Goal: Browse casually: Explore the website without a specific task or goal

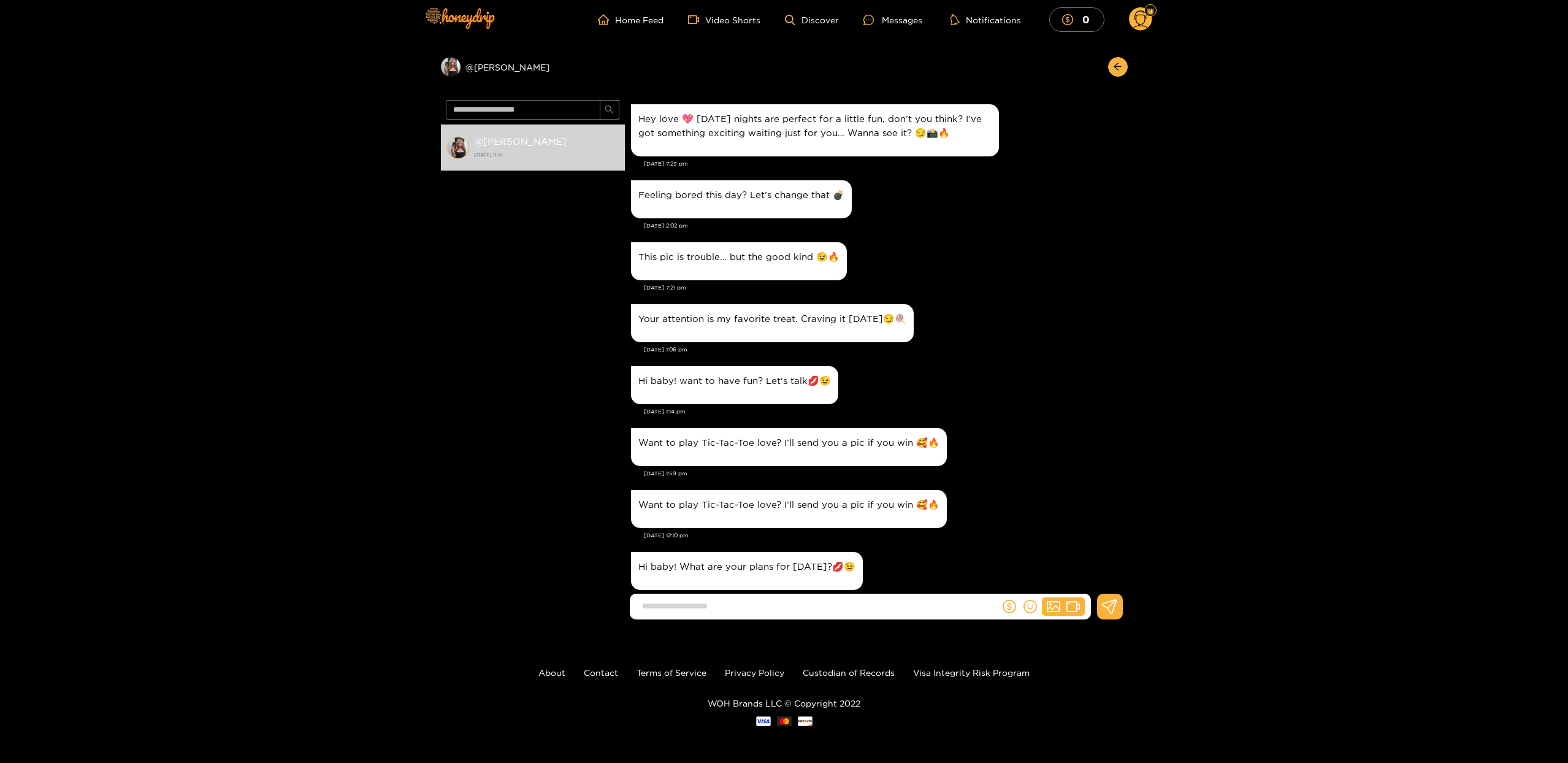
scroll to position [3454, 0]
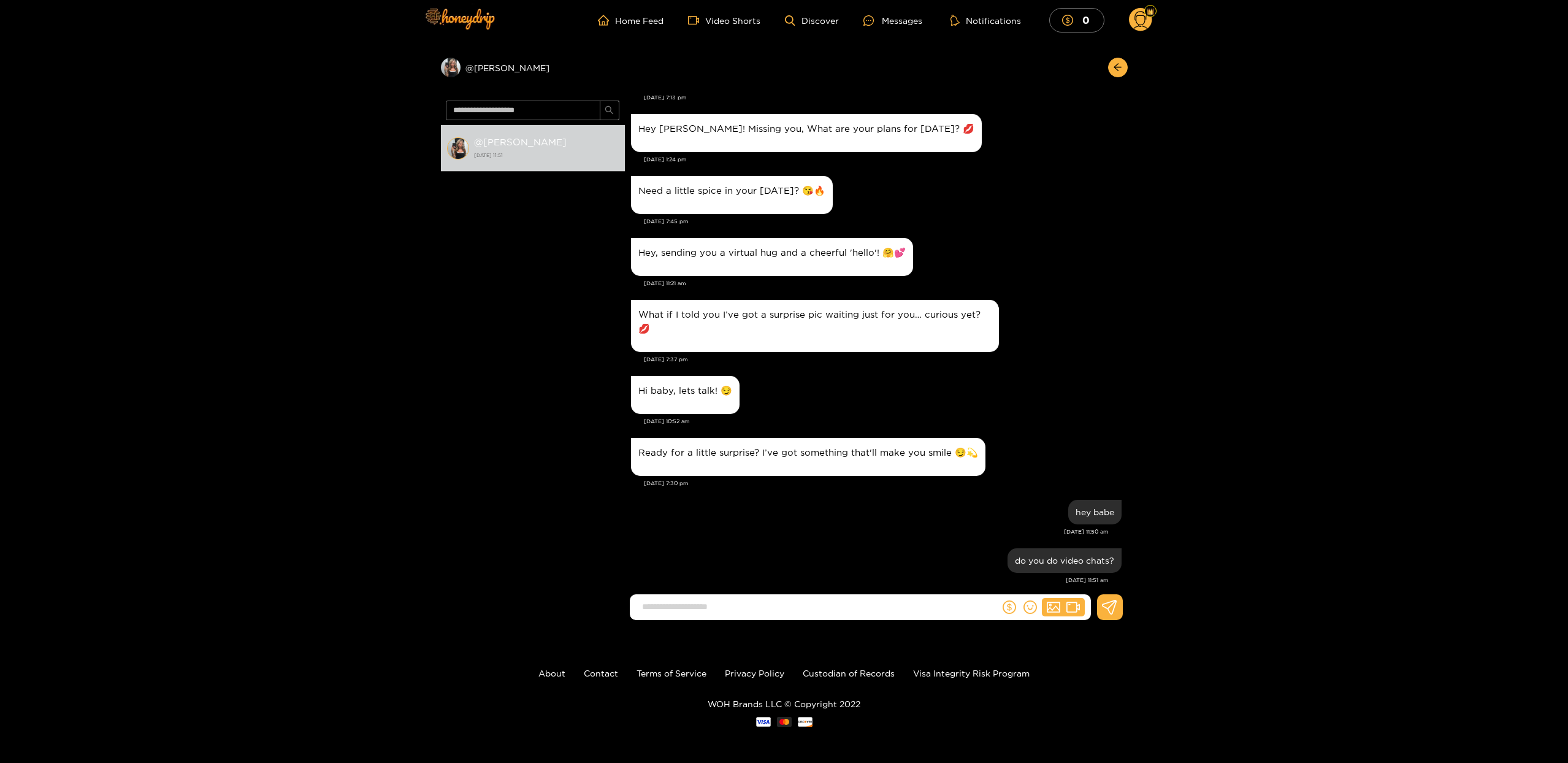
scroll to position [5, 0]
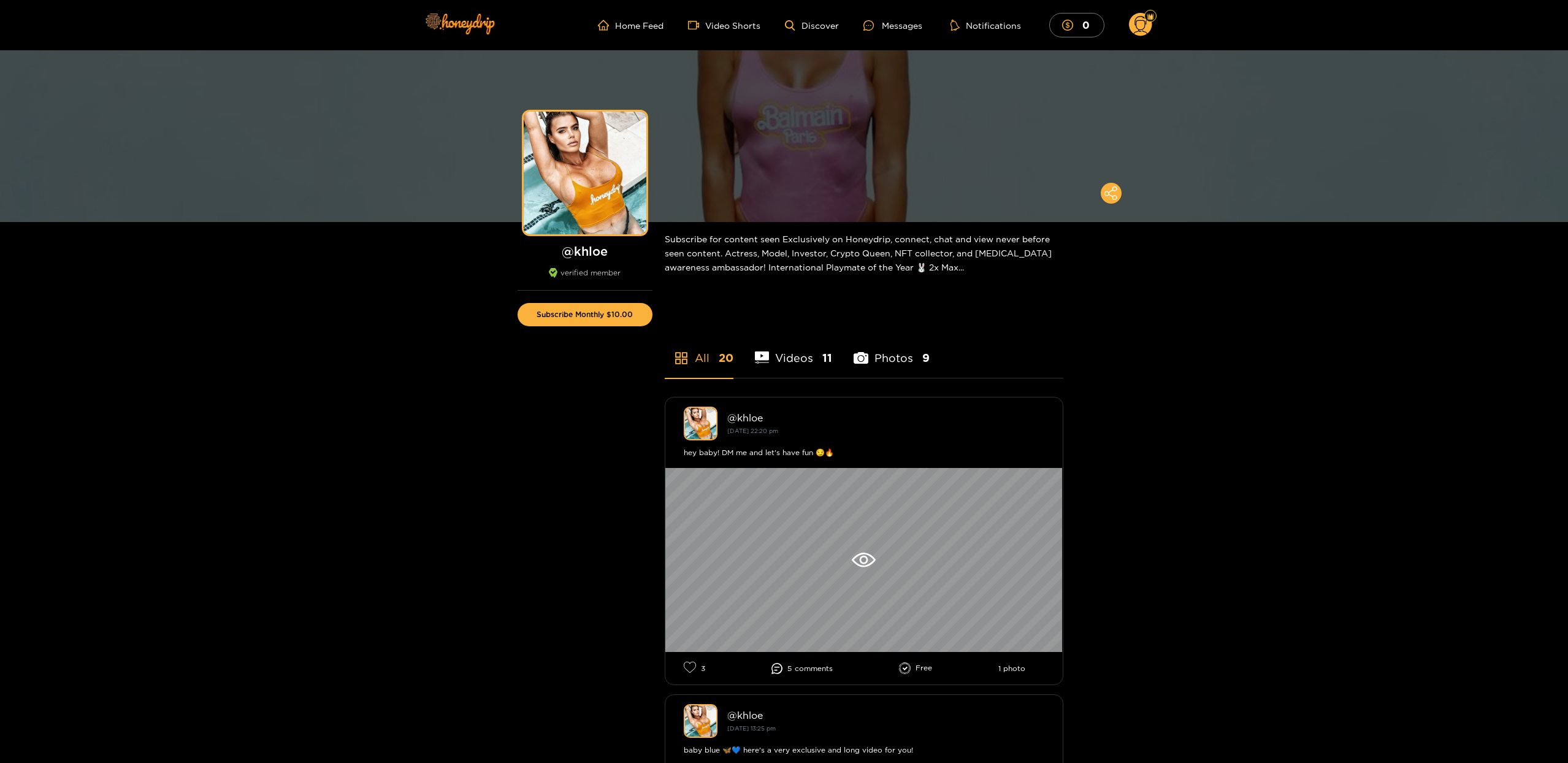
click at [834, 31] on ul "Home Feed Video Shorts Discover Messages Notifications 0" at bounding box center [875, 25] width 554 height 25
click at [822, 27] on link "Discover" at bounding box center [811, 25] width 53 height 10
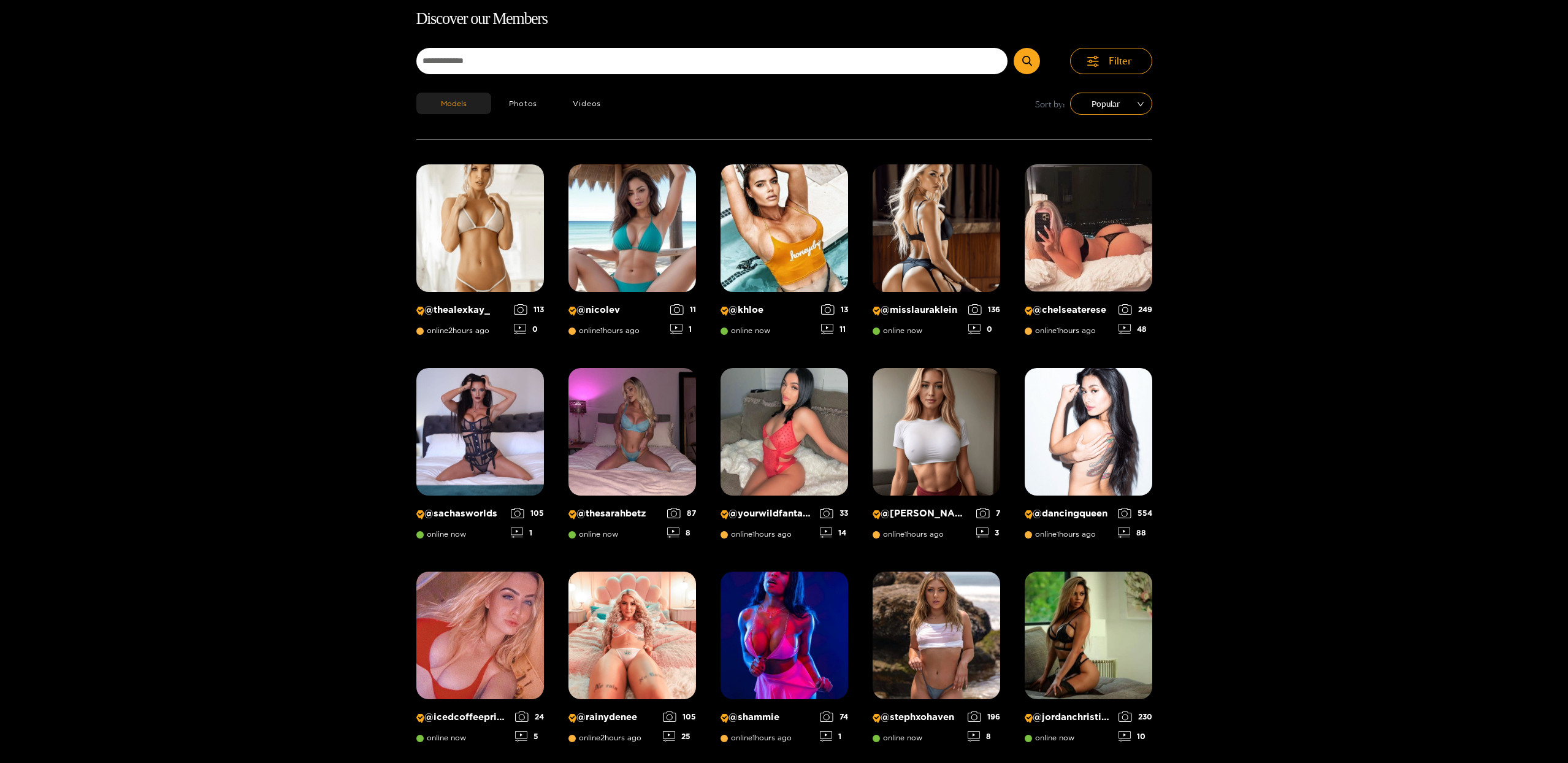
scroll to position [5, 0]
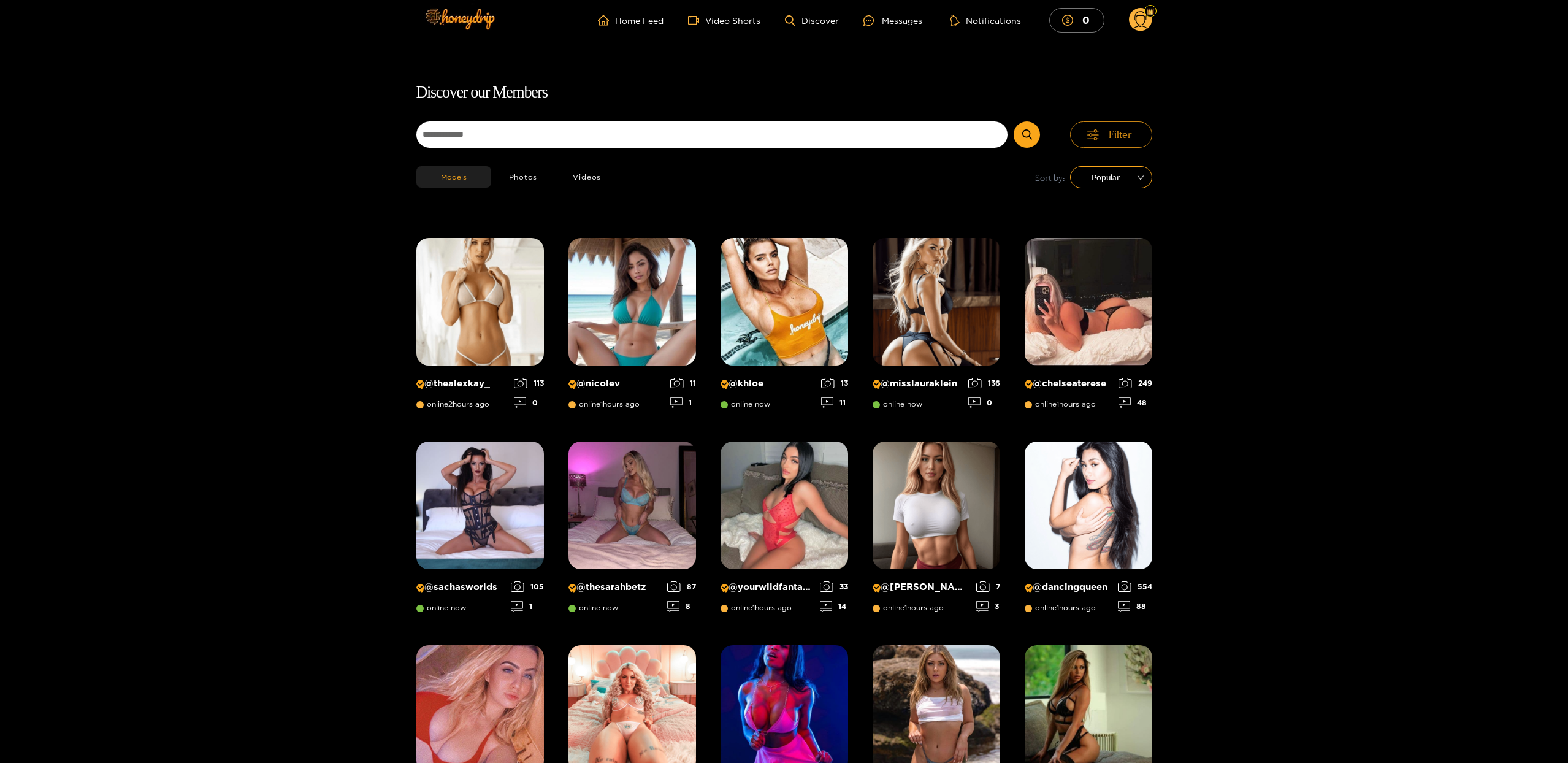
click at [1118, 143] on button "Filter" at bounding box center [1111, 134] width 82 height 26
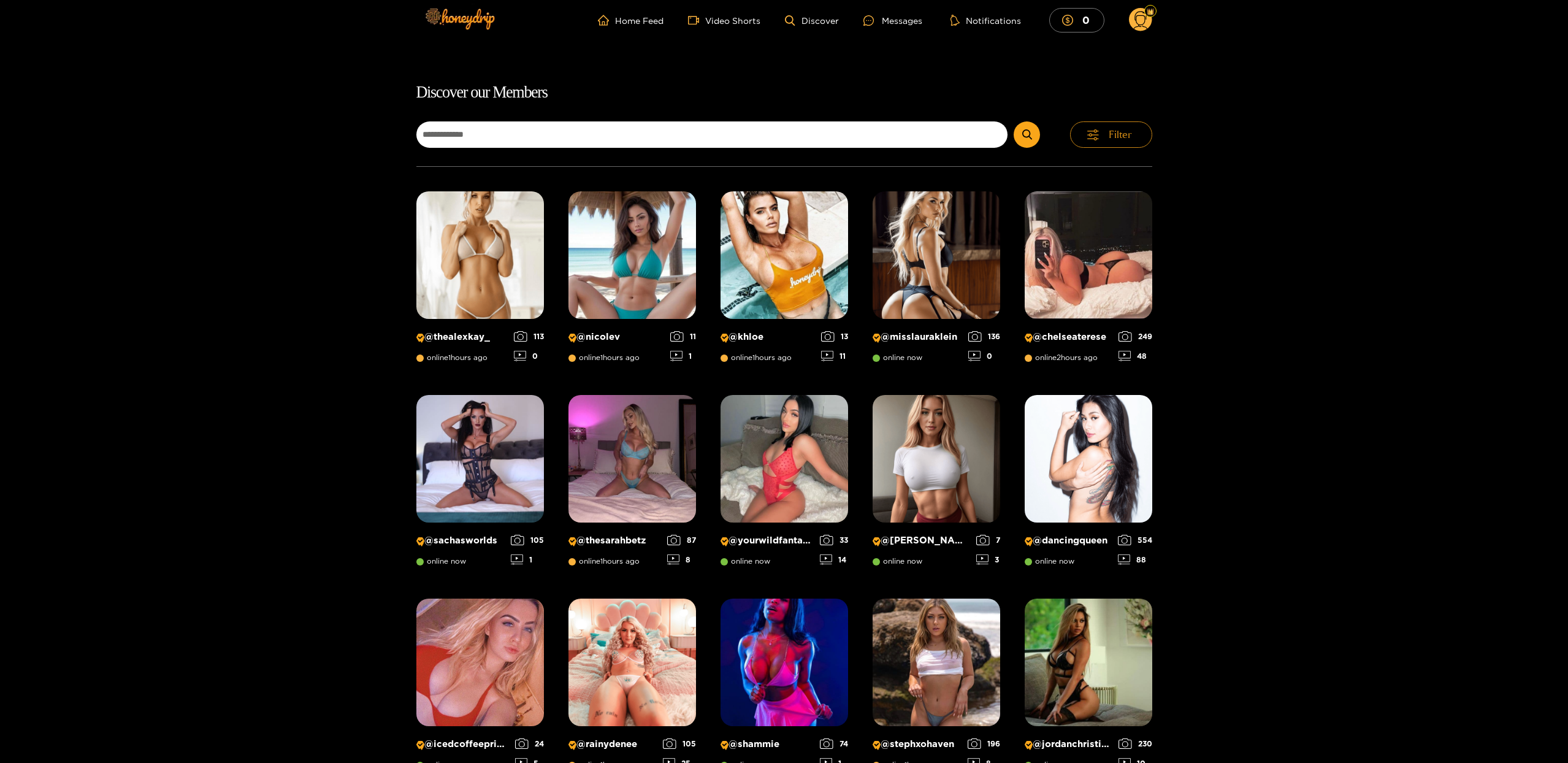
click at [1131, 138] on span "Filter" at bounding box center [1120, 134] width 23 height 14
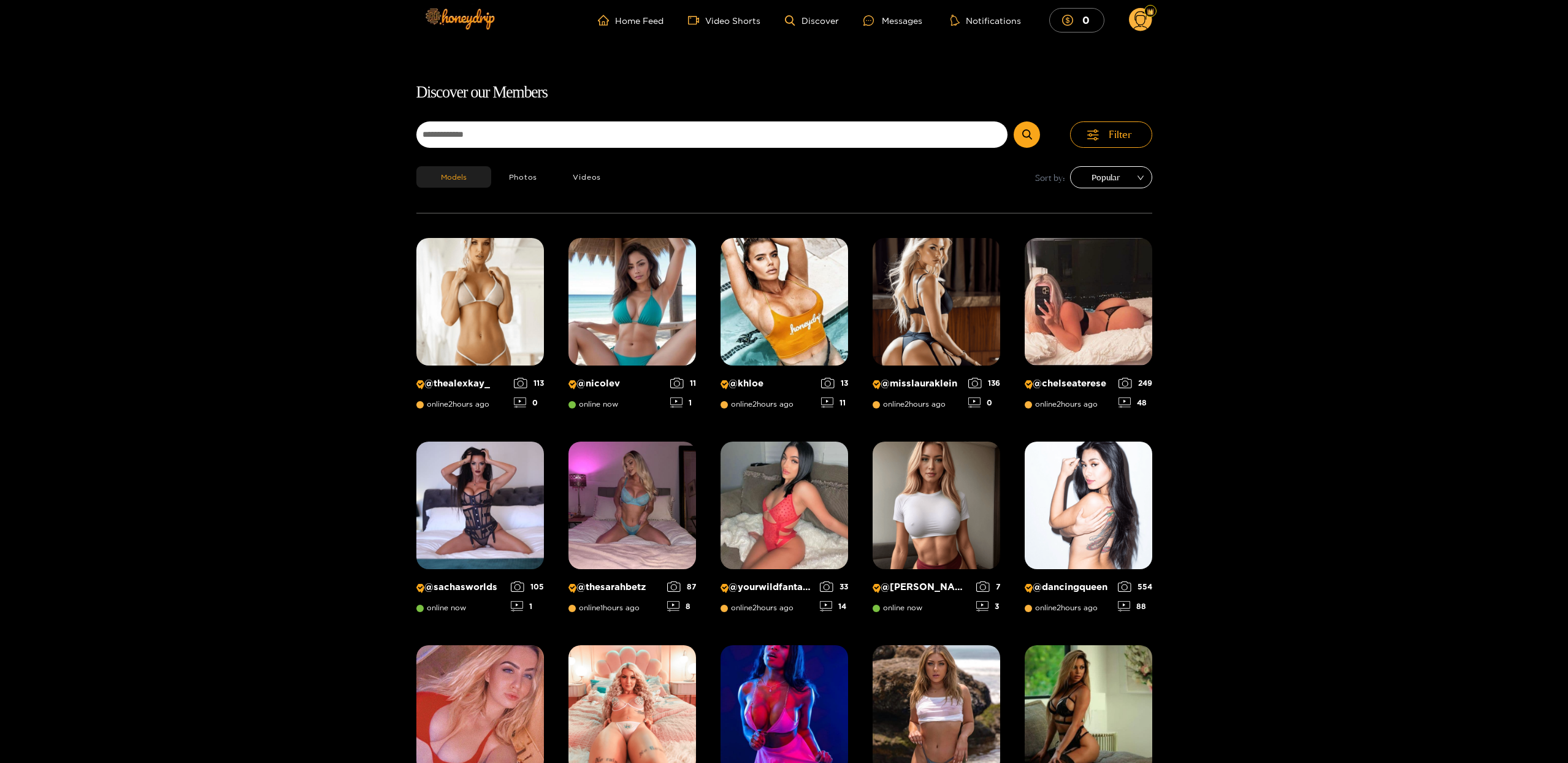
click at [1139, 170] on span "Popular" at bounding box center [1111, 177] width 63 height 19
click at [1201, 166] on div "Discover our Members Filter Models Photos Videos Sort by: Popular @ thealexkay_…" at bounding box center [784, 705] width 1568 height 1251
click at [585, 180] on button "Videos" at bounding box center [586, 177] width 63 height 22
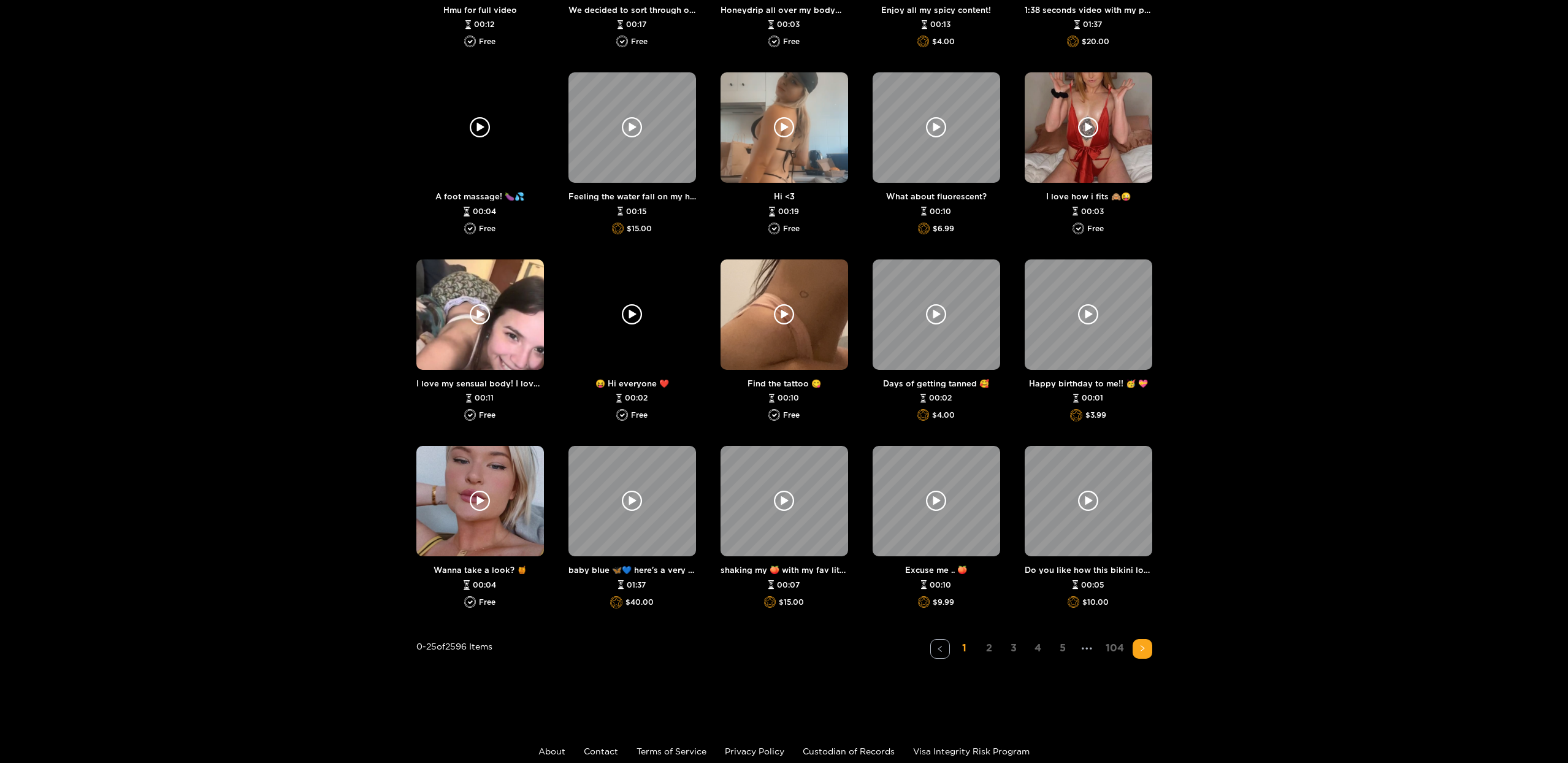
scroll to position [622, 0]
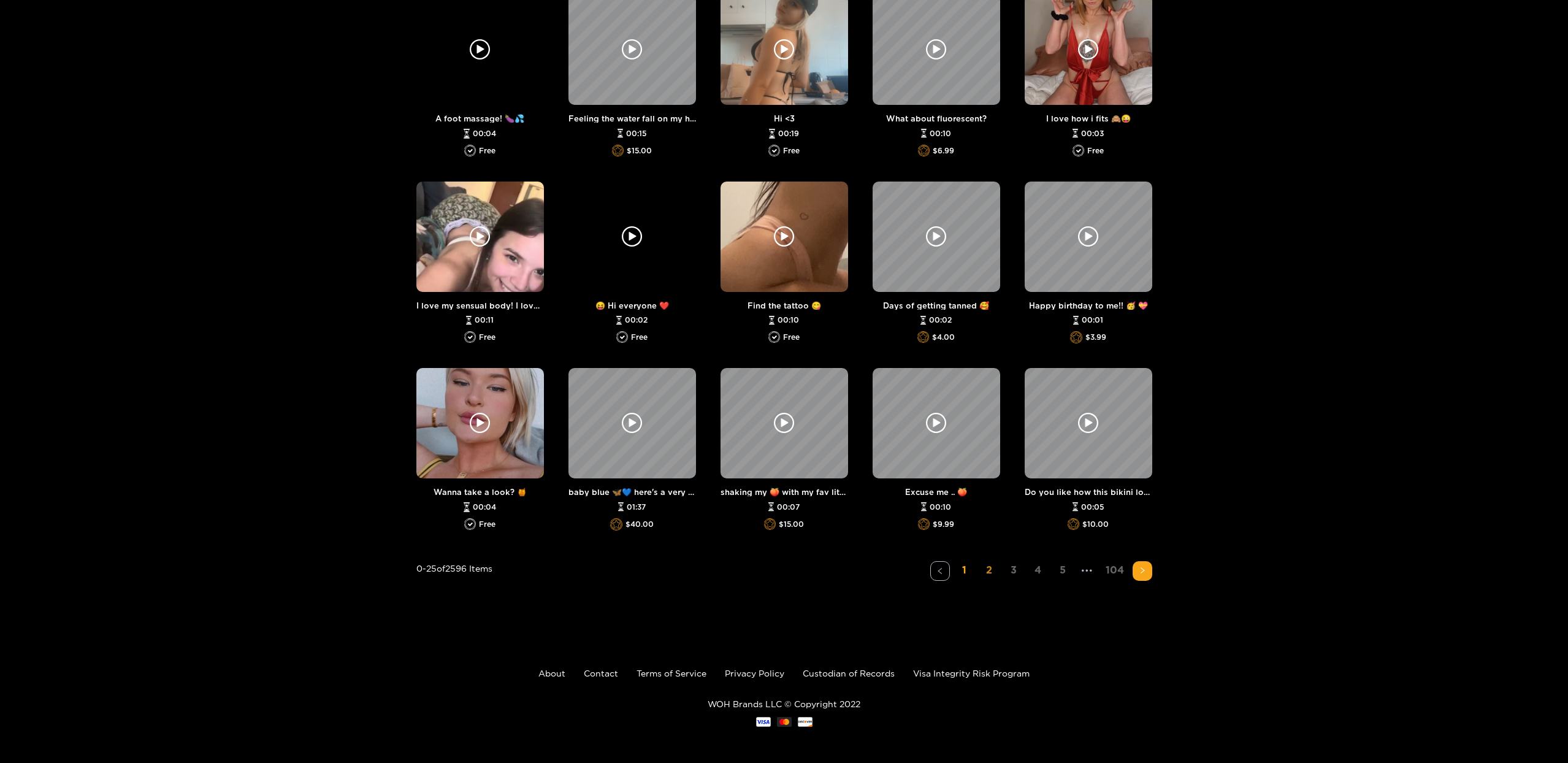
click at [988, 570] on link "2" at bounding box center [989, 570] width 19 height 18
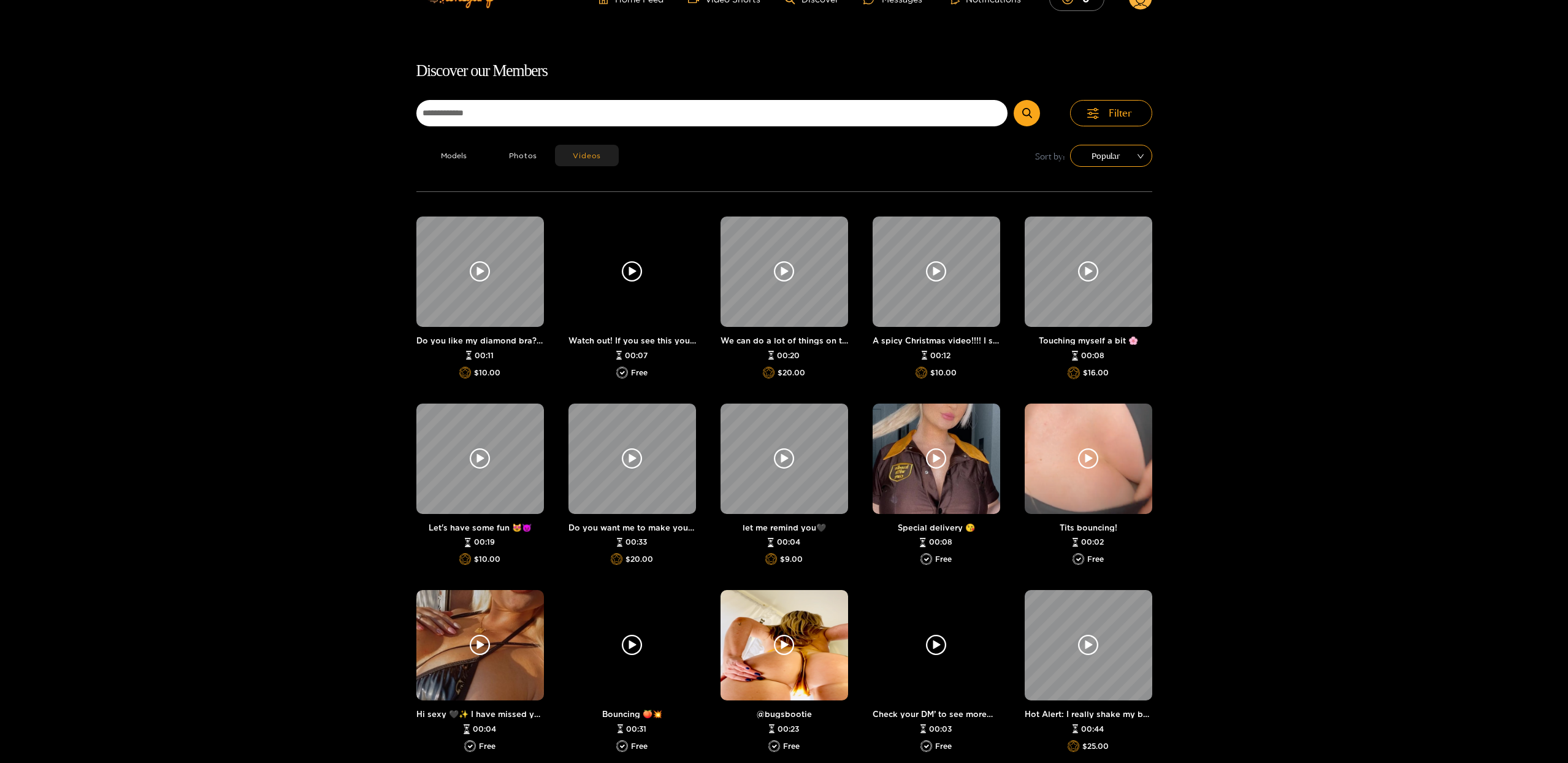
scroll to position [0, 0]
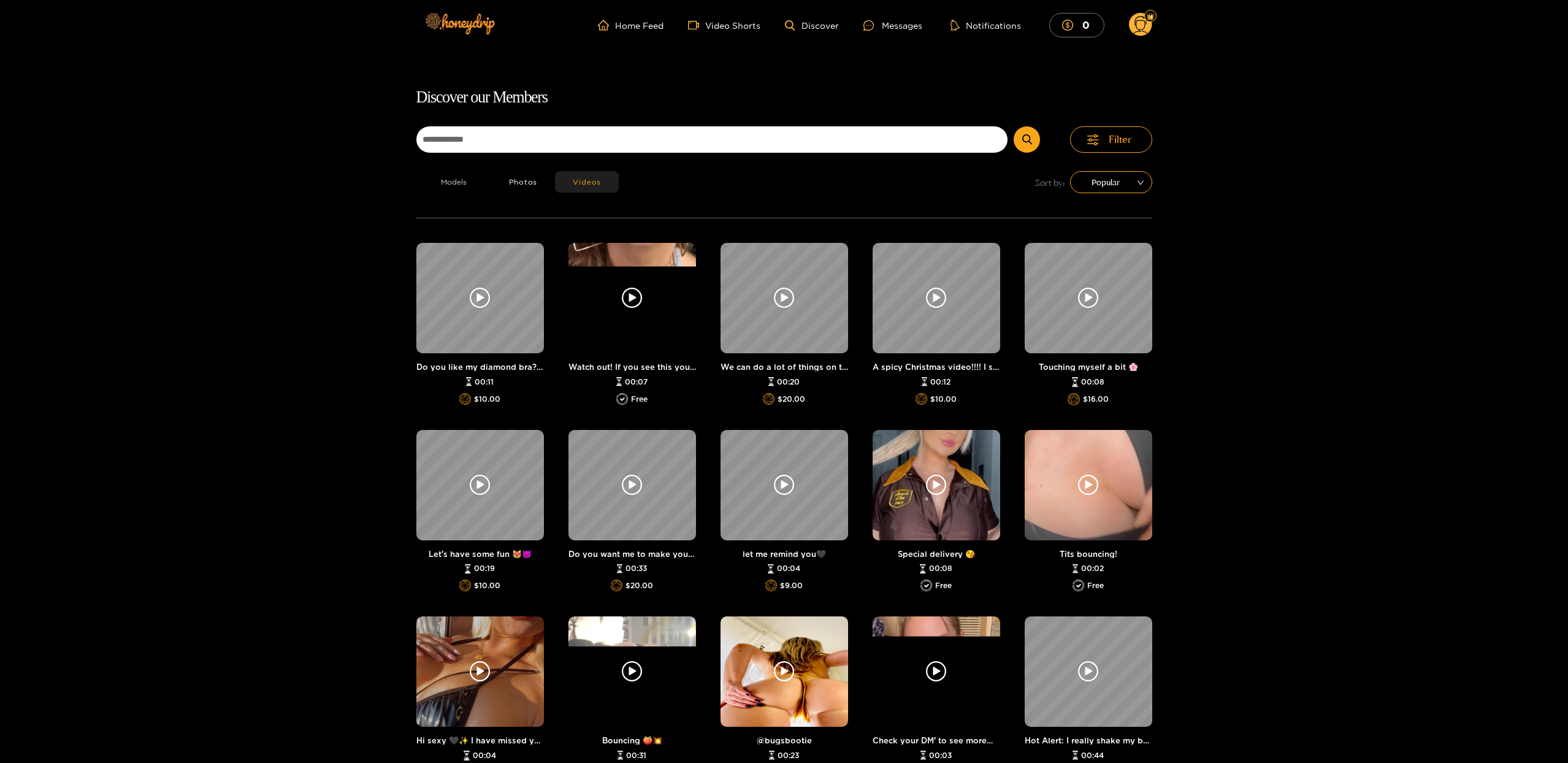
click at [447, 184] on button "Models" at bounding box center [454, 181] width 75 height 22
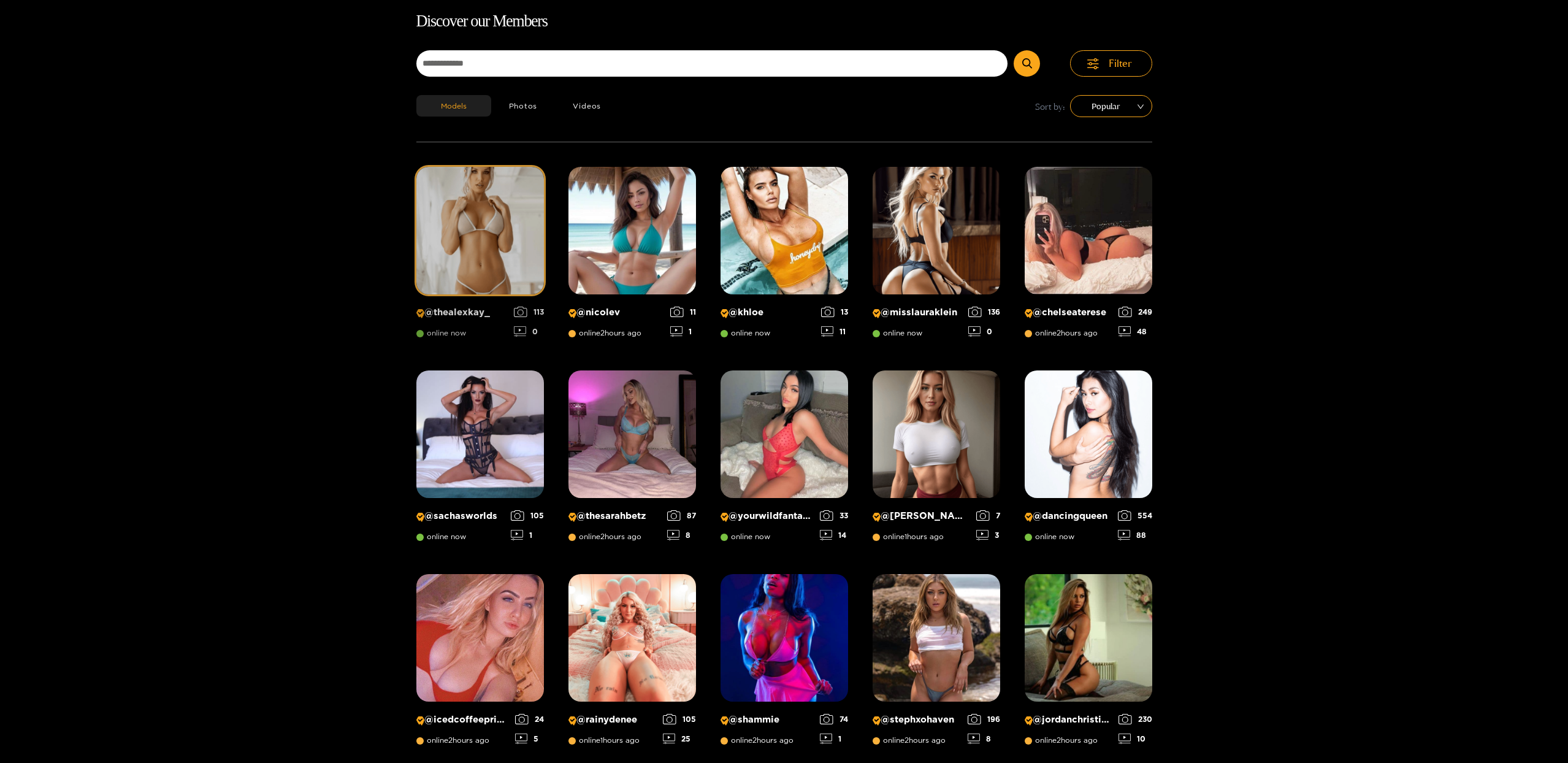
scroll to position [78, 0]
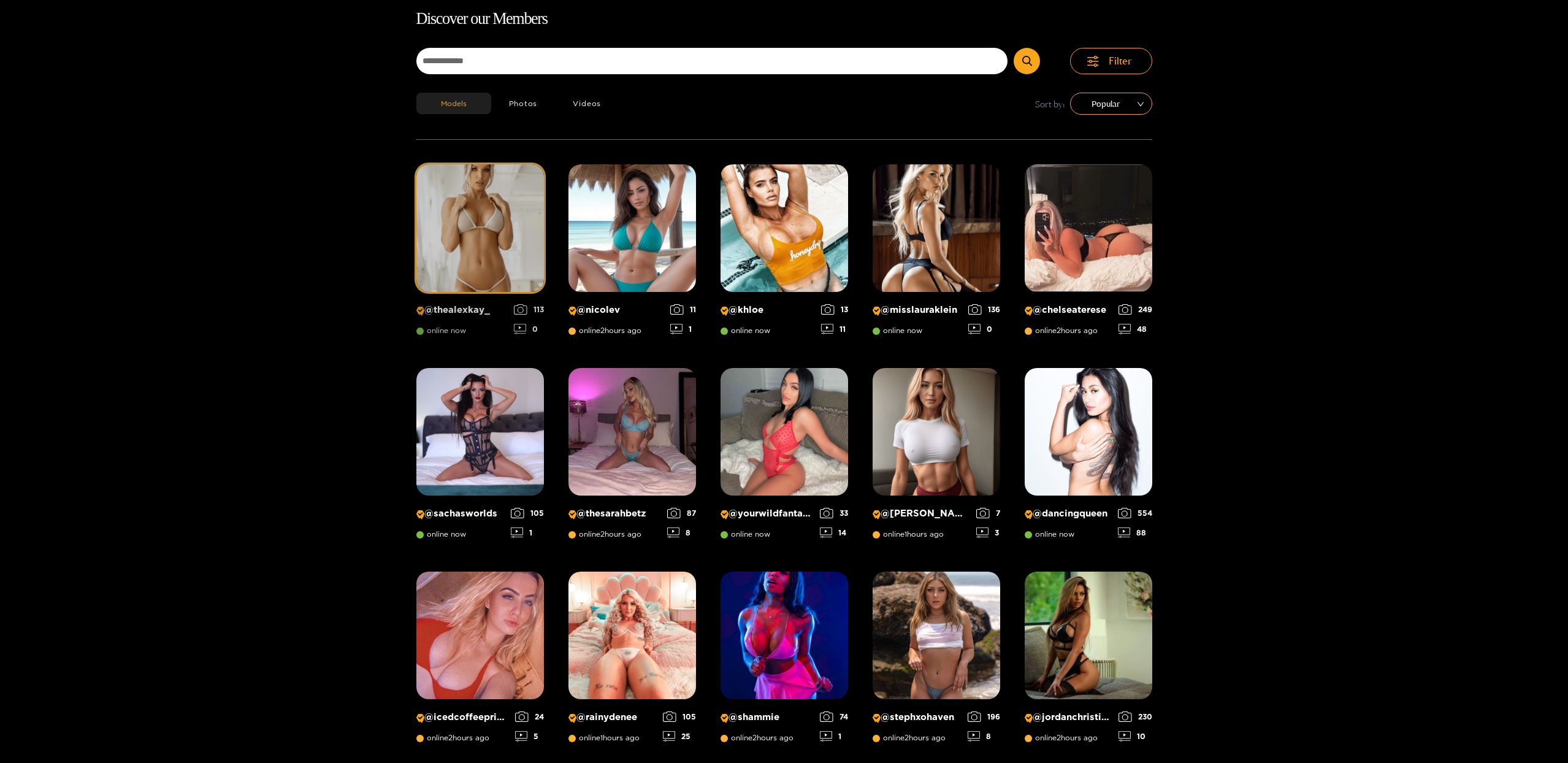
type button "models"
click at [464, 249] on img at bounding box center [480, 228] width 128 height 128
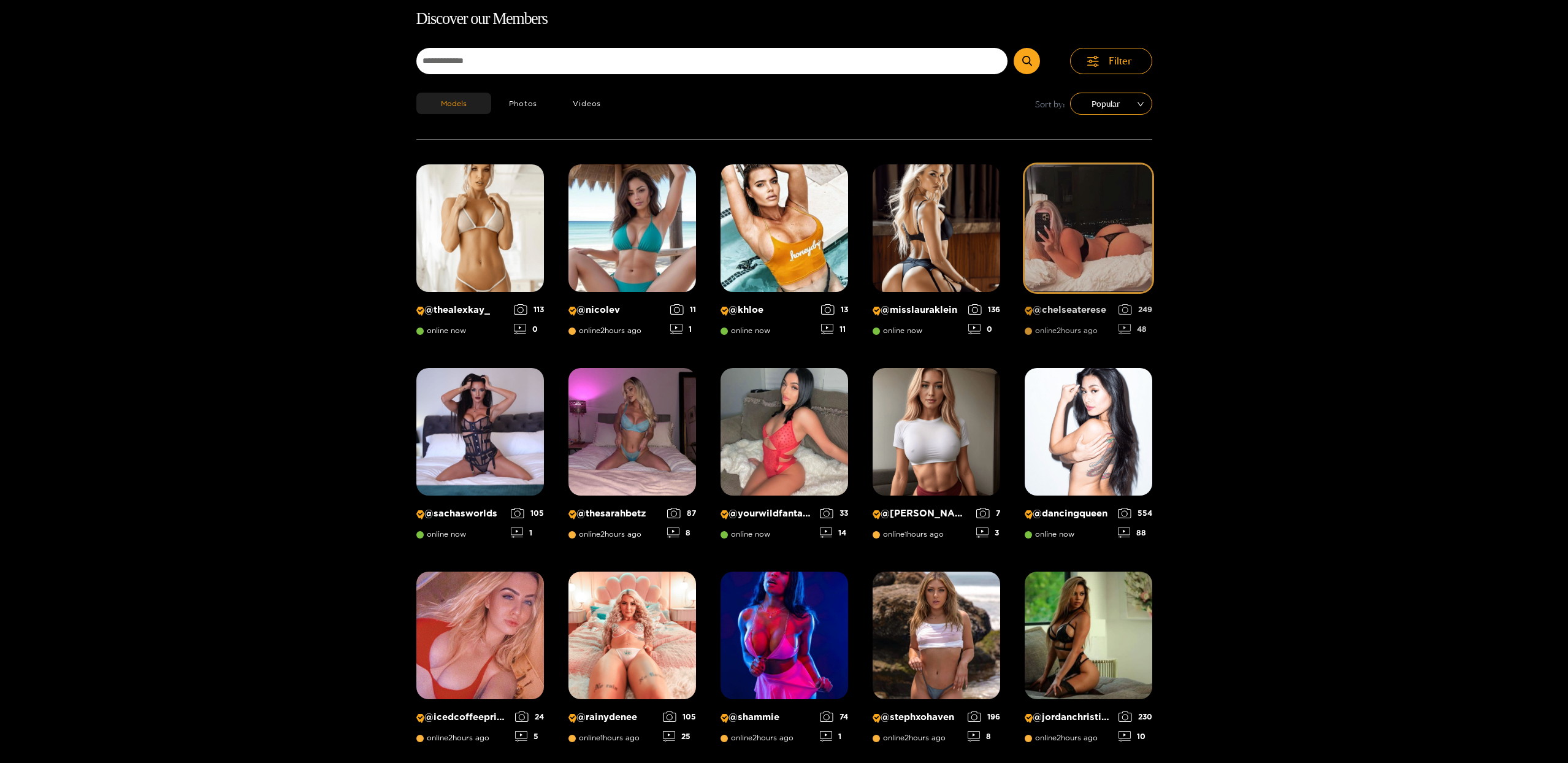
click at [1080, 225] on img at bounding box center [1088, 228] width 128 height 128
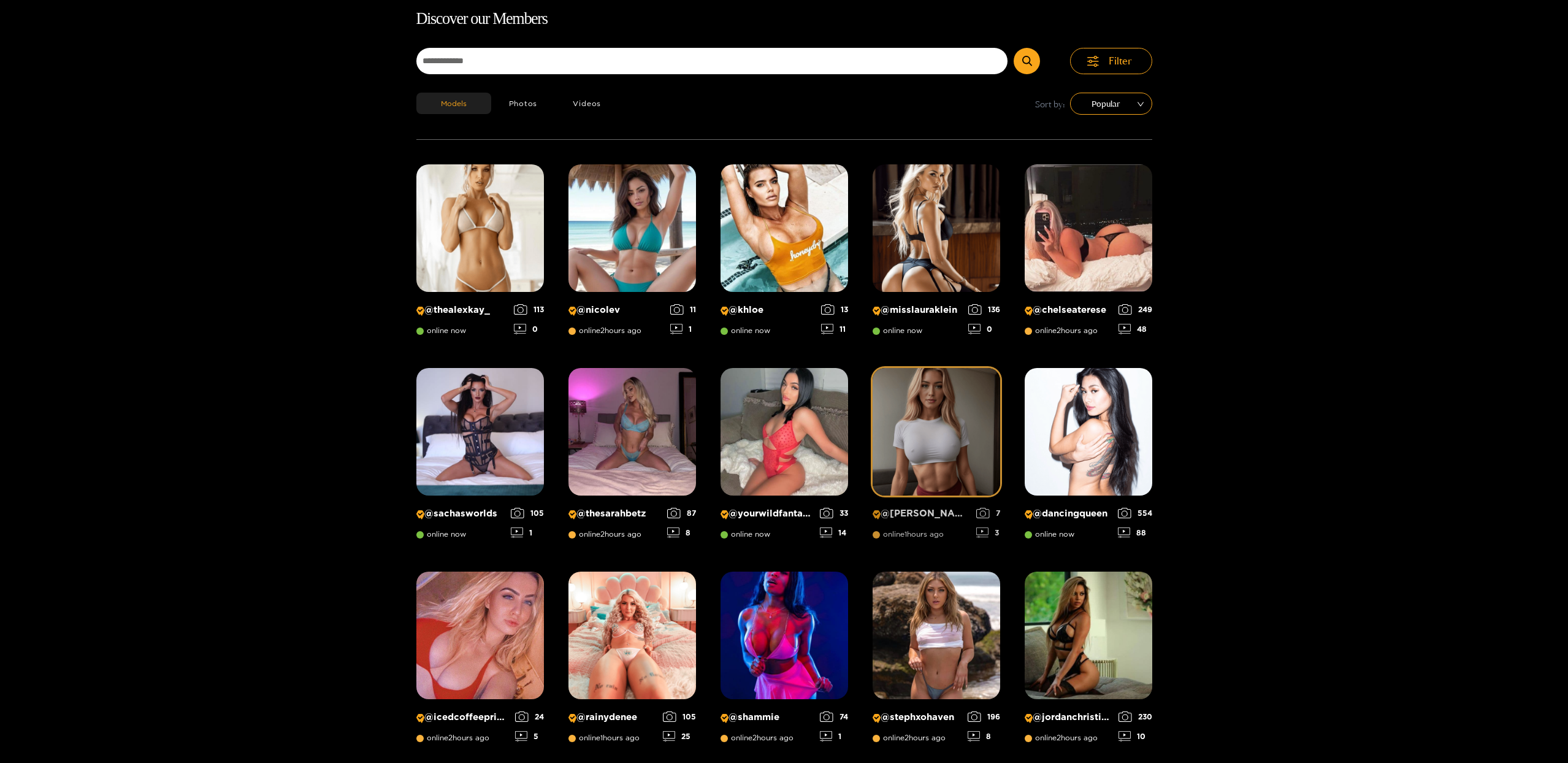
click at [879, 425] on img at bounding box center [936, 432] width 128 height 128
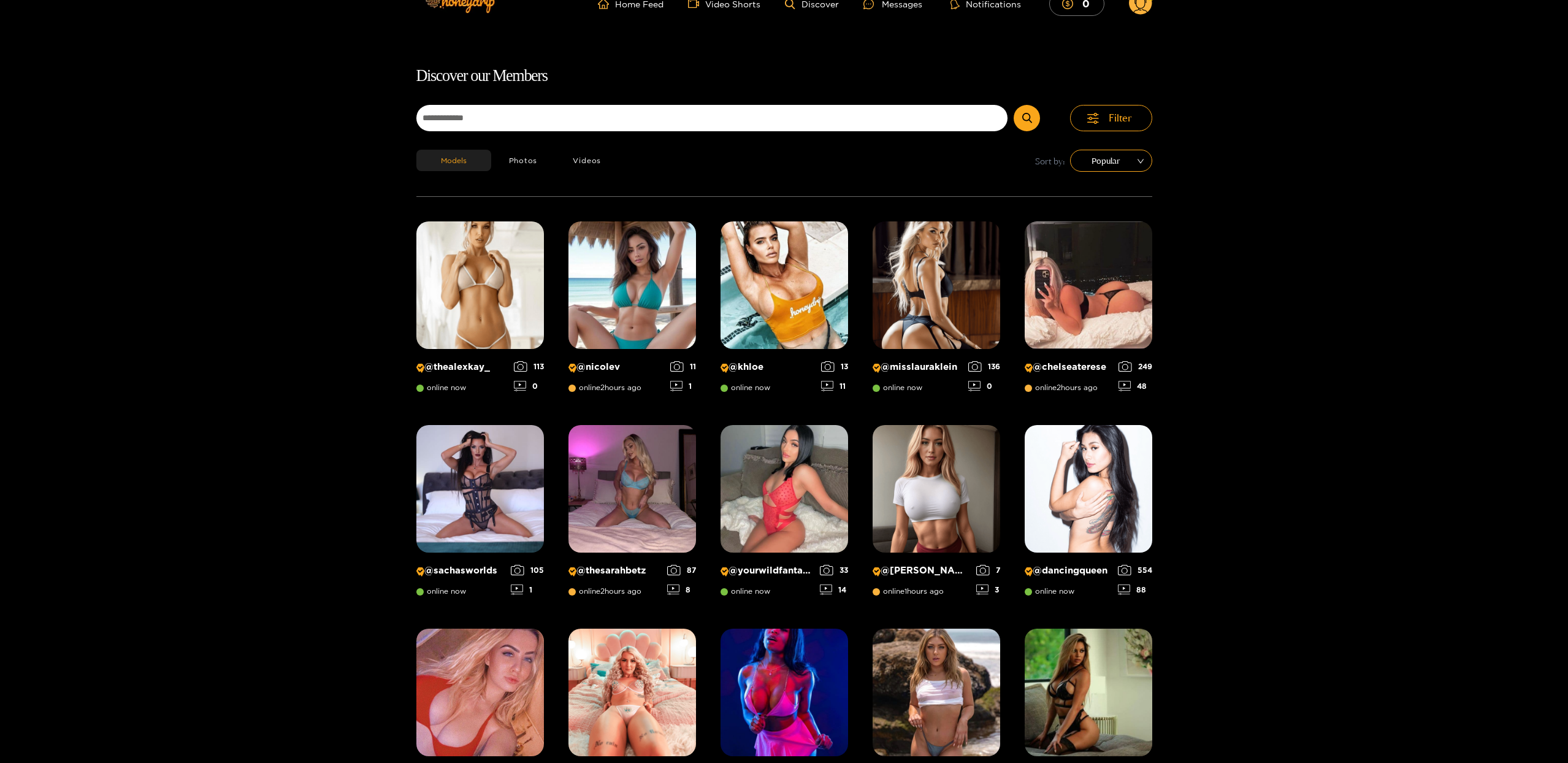
scroll to position [0, 0]
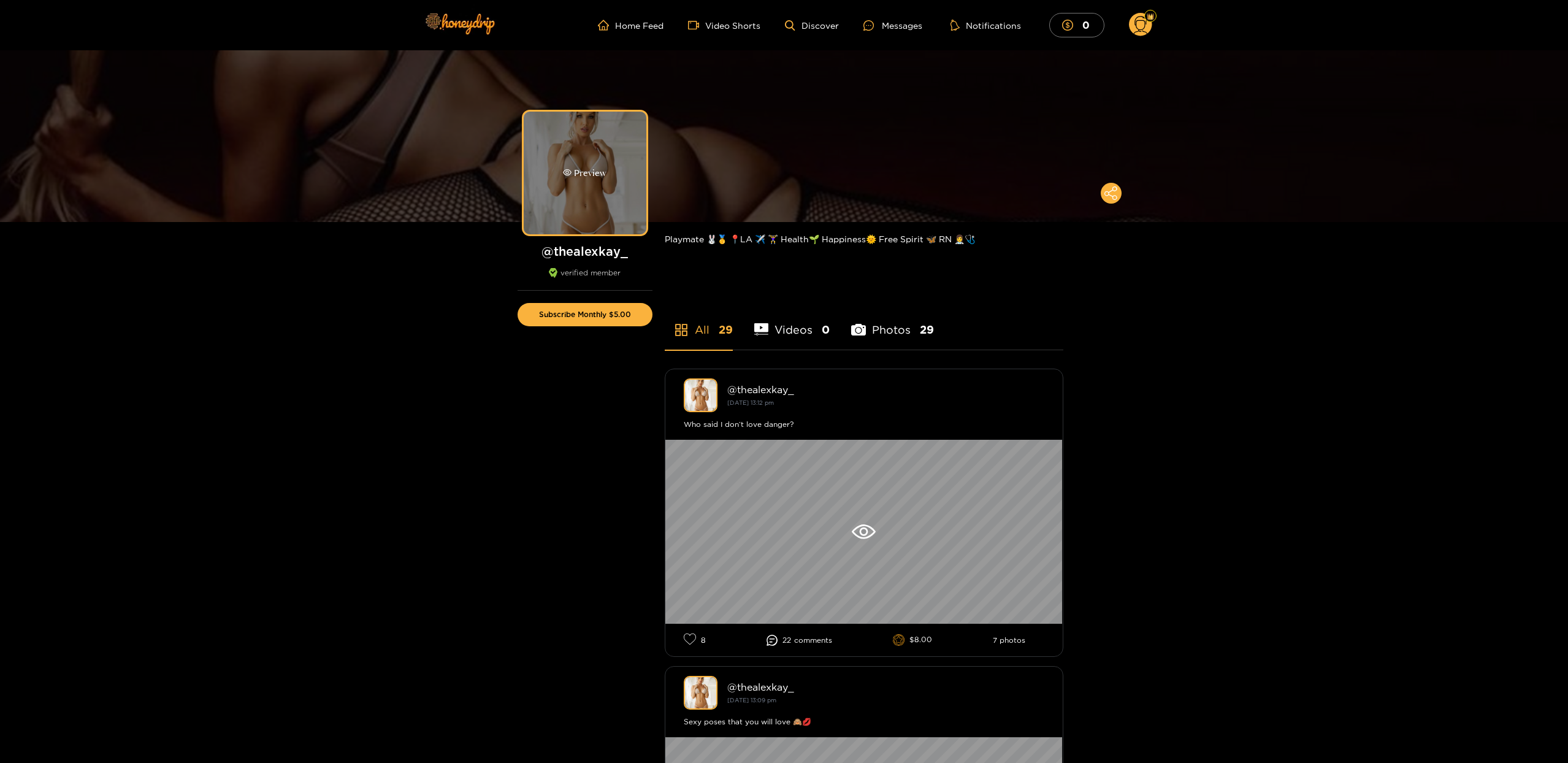
click at [596, 171] on div "Preview" at bounding box center [585, 173] width 43 height 14
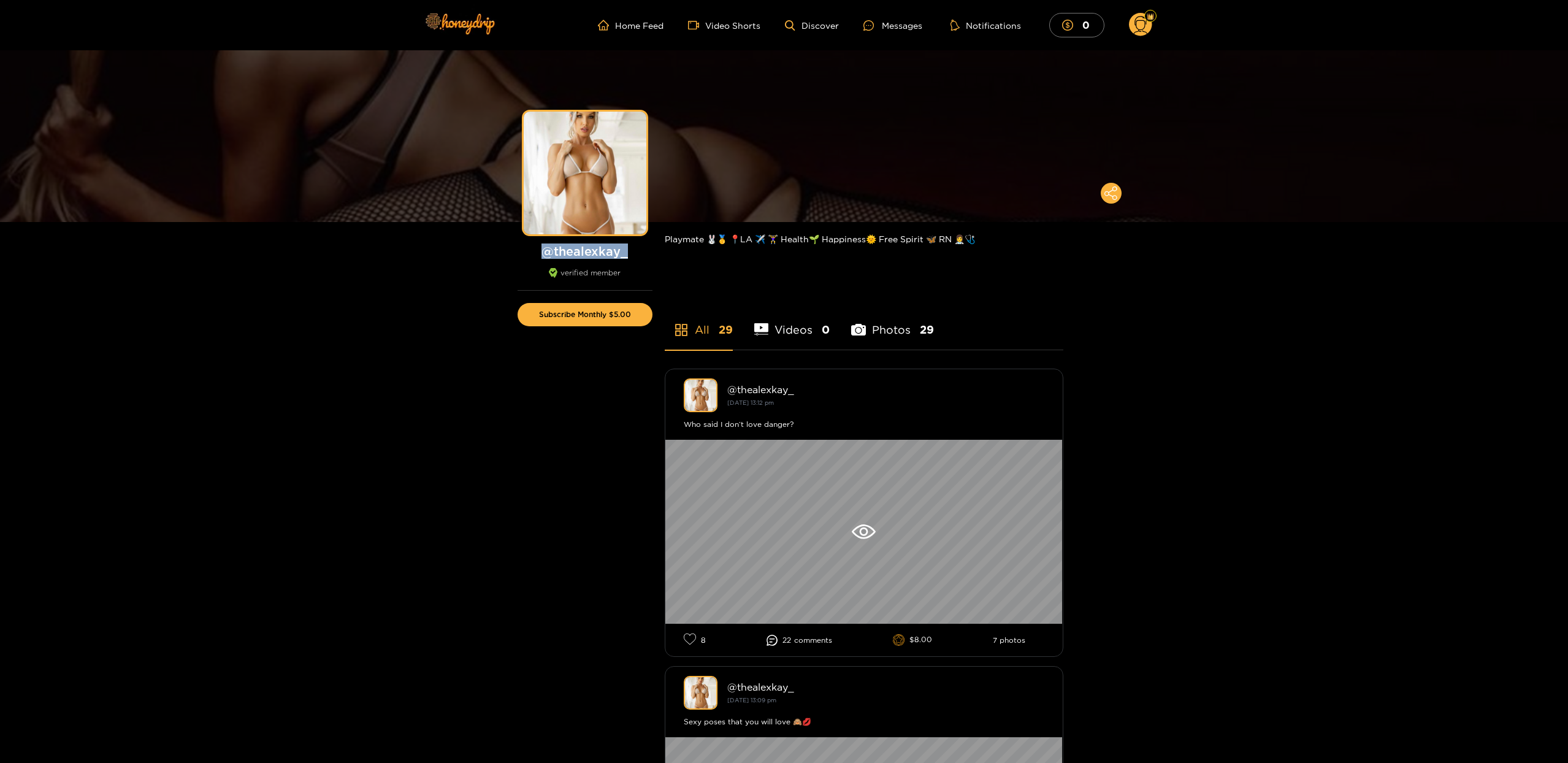
drag, startPoint x: 650, startPoint y: 252, endPoint x: 545, endPoint y: 253, distance: 105.0
click at [545, 253] on h1 "@ thealexkay_" at bounding box center [585, 251] width 135 height 16
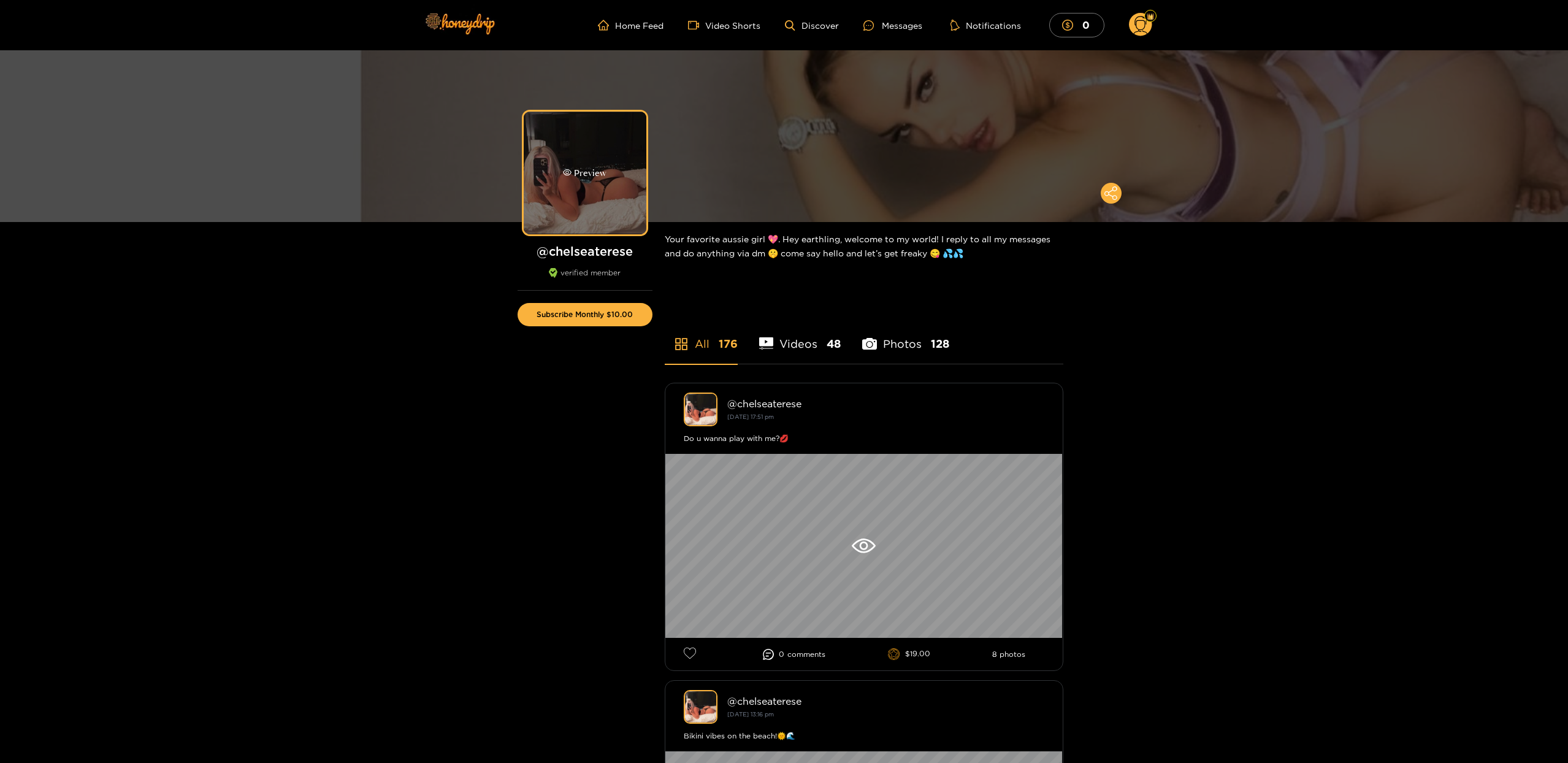
click at [612, 172] on div "Preview" at bounding box center [585, 172] width 122 height 122
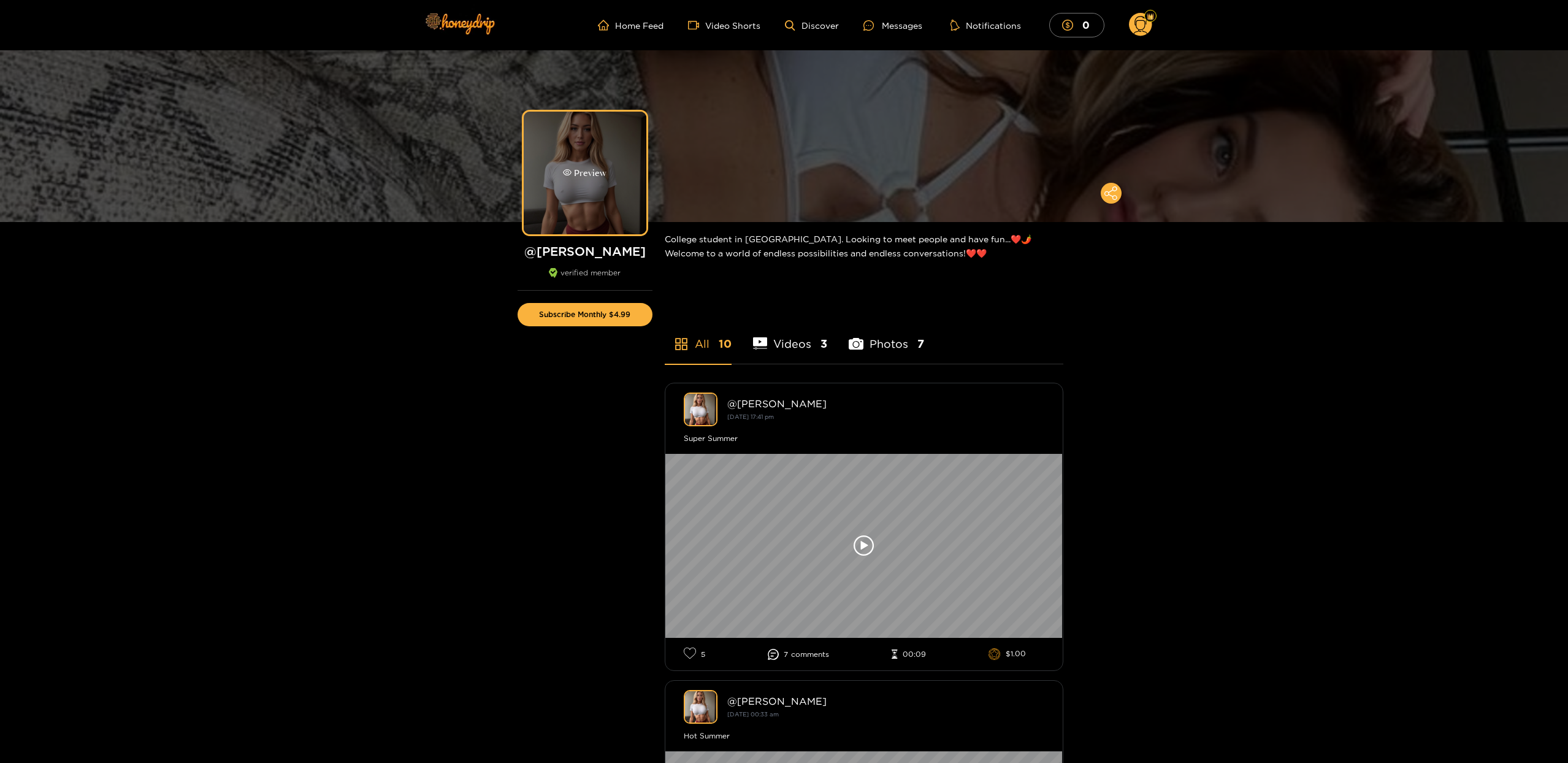
click at [585, 194] on div "Preview" at bounding box center [585, 172] width 122 height 122
